Goal: Find specific page/section: Find specific page/section

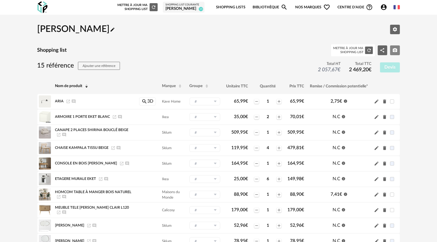
click at [225, 52] on icon "Camera icon" at bounding box center [395, 50] width 4 height 4
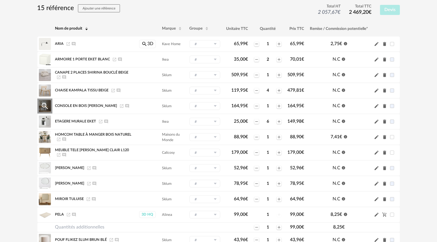
scroll to position [29, 0]
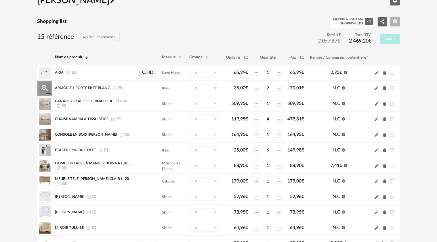
click at [114, 87] on icon "Launch icon" at bounding box center [114, 88] width 5 height 5
click at [69, 71] on icon "Launch icon" at bounding box center [67, 72] width 3 height 3
click at [115, 89] on icon "Launch icon" at bounding box center [114, 88] width 5 height 5
click at [59, 107] on icon "Launch icon" at bounding box center [58, 106] width 5 height 5
click at [113, 119] on icon "Launch icon" at bounding box center [113, 119] width 5 height 5
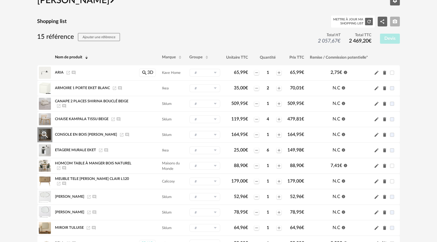
click at [119, 134] on icon "Launch icon" at bounding box center [121, 135] width 5 height 5
click at [101, 150] on icon "Launch icon" at bounding box center [100, 150] width 5 height 5
click at [60, 164] on icon "Launch icon" at bounding box center [58, 168] width 3 height 3
click at [61, 164] on icon "Launch icon" at bounding box center [58, 184] width 5 height 5
click at [87, 164] on icon "Launch icon" at bounding box center [88, 196] width 3 height 3
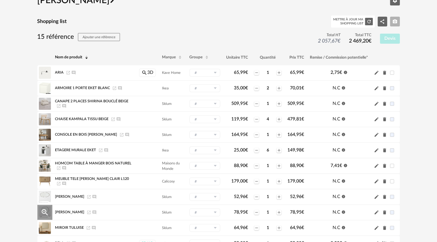
click at [89, 164] on icon "Launch icon" at bounding box center [89, 212] width 5 height 5
click at [87, 164] on icon "Launch icon" at bounding box center [88, 228] width 5 height 5
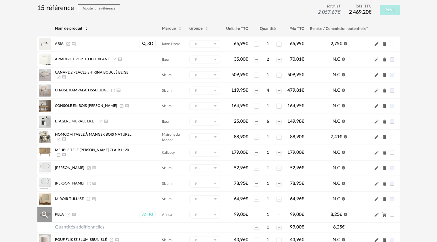
click at [69, 164] on icon "Launch icon" at bounding box center [68, 215] width 5 height 5
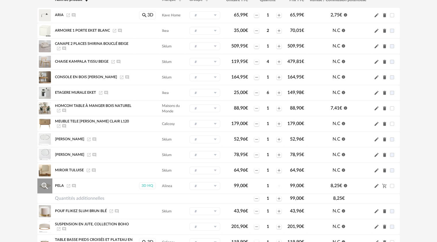
scroll to position [115, 0]
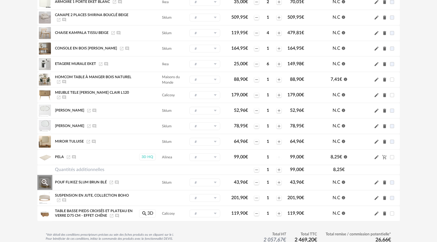
click at [114, 164] on icon "Launch icon" at bounding box center [111, 182] width 5 height 5
click at [58, 164] on icon "Launch icon" at bounding box center [58, 200] width 5 height 5
click at [113, 164] on icon "Launch icon" at bounding box center [111, 215] width 3 height 3
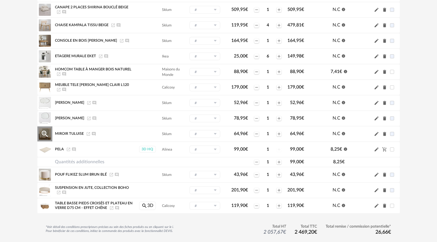
scroll to position [65, 0]
